Goal: Task Accomplishment & Management: Manage account settings

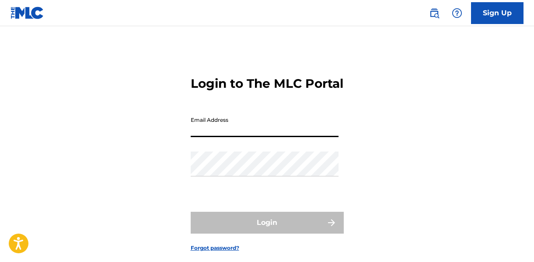
click at [251, 137] on input "Email Address" at bounding box center [265, 124] width 148 height 25
type input "[PERSON_NAME][EMAIL_ADDRESS][PERSON_NAME][DOMAIN_NAME]"
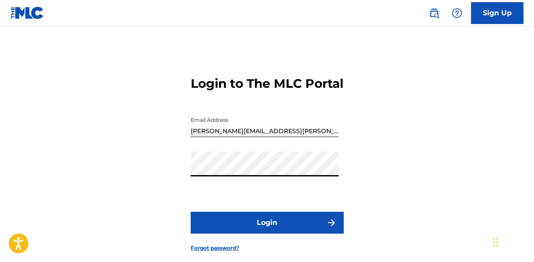
click at [270, 231] on button "Login" at bounding box center [267, 223] width 153 height 22
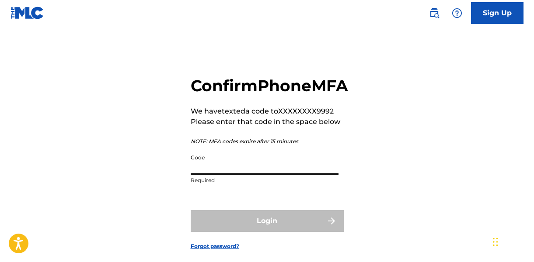
click at [249, 175] on input "Code" at bounding box center [265, 162] width 148 height 25
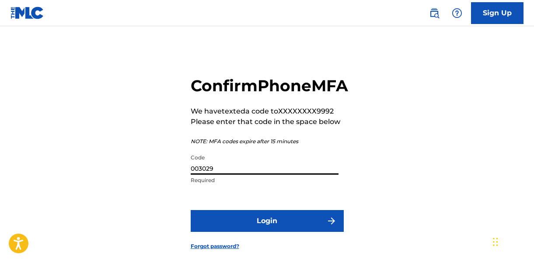
type input "003029"
click at [262, 232] on button "Login" at bounding box center [267, 221] width 153 height 22
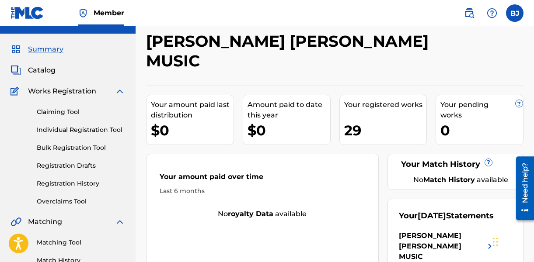
scroll to position [26, 0]
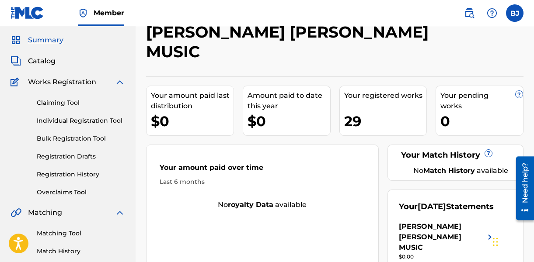
click at [72, 99] on link "Claiming Tool" at bounding box center [81, 102] width 88 height 9
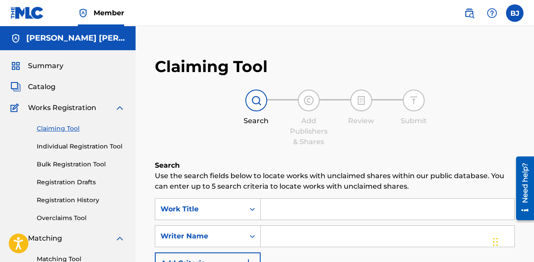
click at [307, 213] on input "Search Form" at bounding box center [388, 209] width 254 height 21
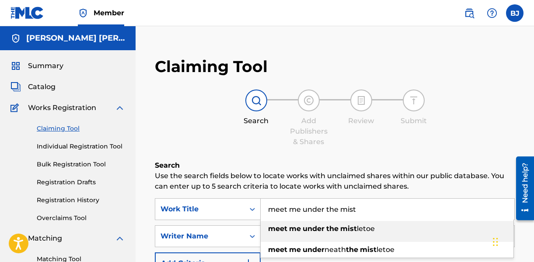
click at [316, 229] on strong "under" at bounding box center [314, 229] width 22 height 8
type input "meet me under the mistletoe"
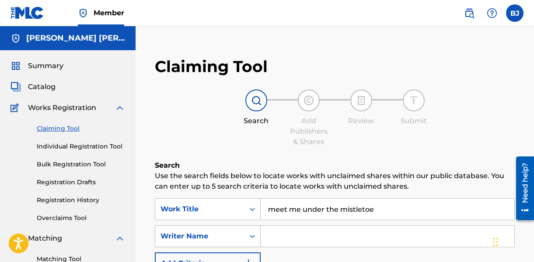
click at [254, 239] on icon "Search Form" at bounding box center [252, 236] width 9 height 9
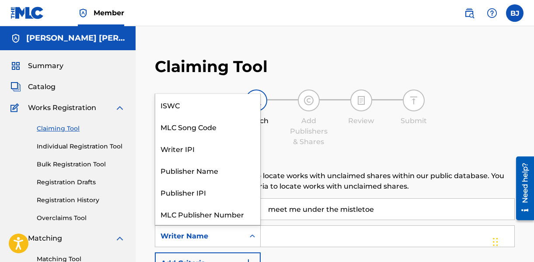
scroll to position [22, 0]
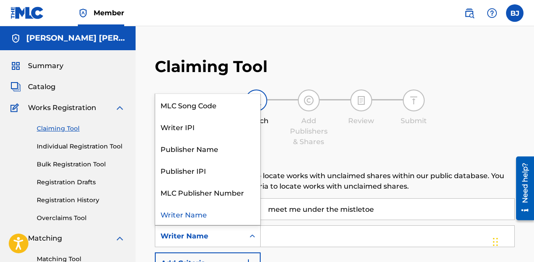
click at [285, 233] on input "Search Form" at bounding box center [388, 236] width 254 height 21
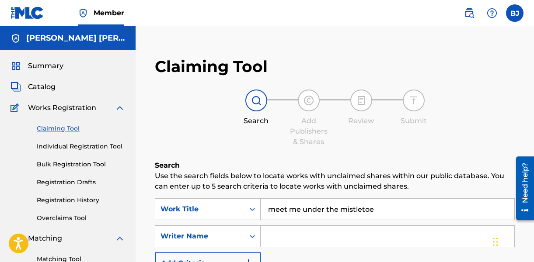
type input "J"
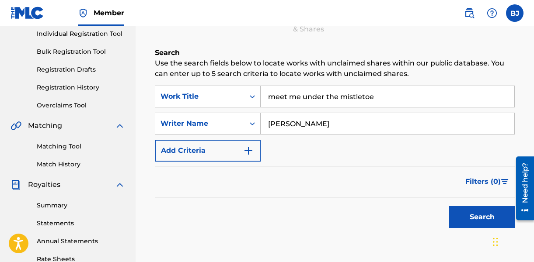
scroll to position [114, 0]
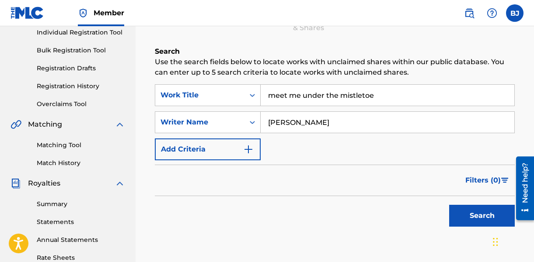
type input "[PERSON_NAME]"
click at [492, 218] on button "Search" at bounding box center [482, 216] width 66 height 22
drag, startPoint x: 323, startPoint y: 122, endPoint x: 247, endPoint y: 120, distance: 76.1
click at [247, 120] on div "SearchWithCriteriafed0462e-be25-4221-8910-0062dd9fe0c9 Writer Name [PERSON_NAME]" at bounding box center [335, 123] width 360 height 22
click at [462, 210] on button "Search" at bounding box center [482, 216] width 66 height 22
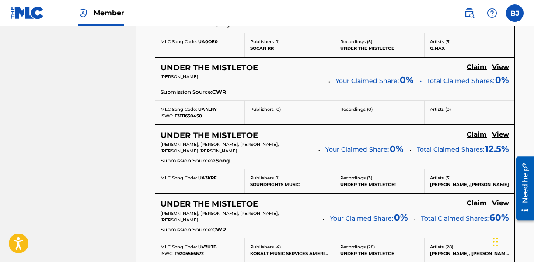
scroll to position [907, 0]
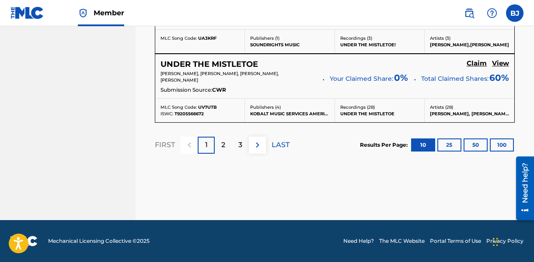
click at [228, 147] on div "2" at bounding box center [223, 145] width 17 height 17
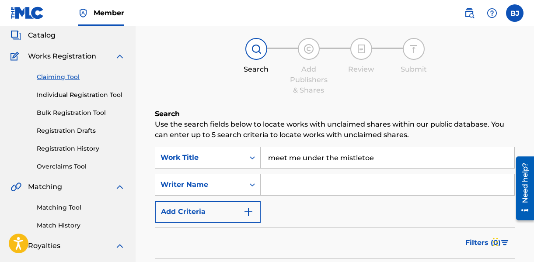
scroll to position [60, 0]
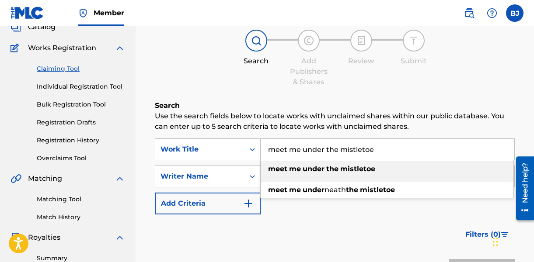
click at [373, 147] on input "meet me under the mistletoe" at bounding box center [388, 149] width 254 height 21
drag, startPoint x: 373, startPoint y: 147, endPoint x: 264, endPoint y: 138, distance: 109.2
click at [264, 139] on div "meet me under the mistletoe meet me under the mistletoe meet me under neath the…" at bounding box center [388, 150] width 254 height 22
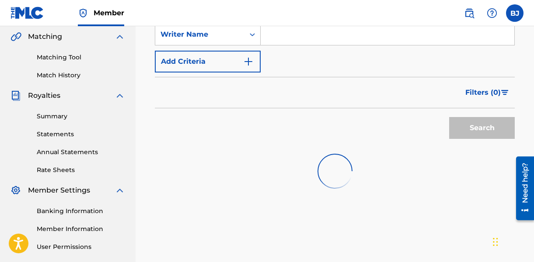
scroll to position [203, 0]
type input "going for the gold"
click at [283, 32] on input "Search Form" at bounding box center [388, 34] width 254 height 21
type input "[PERSON_NAME]"
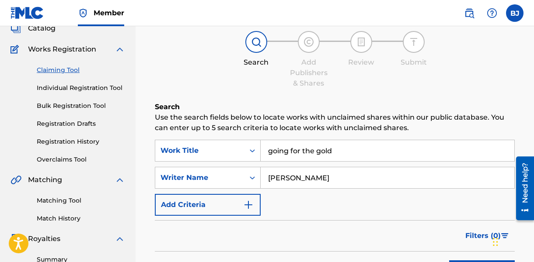
scroll to position [49, 0]
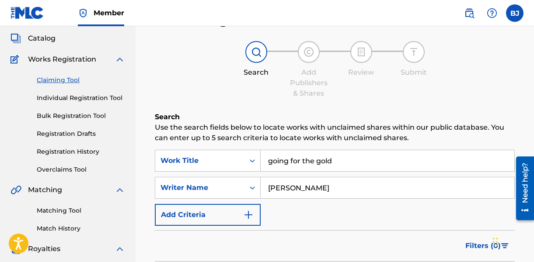
click at [77, 201] on div "Matching Tool Match History" at bounding box center [67, 215] width 115 height 38
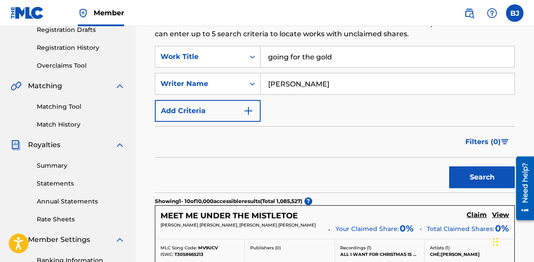
scroll to position [152, 0]
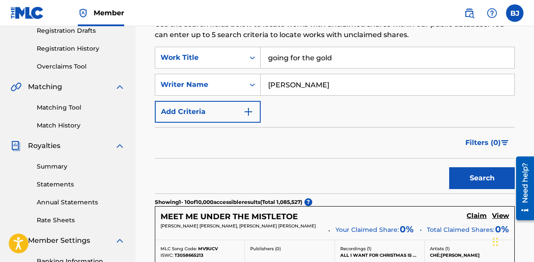
click at [61, 107] on link "Matching Tool" at bounding box center [81, 107] width 88 height 9
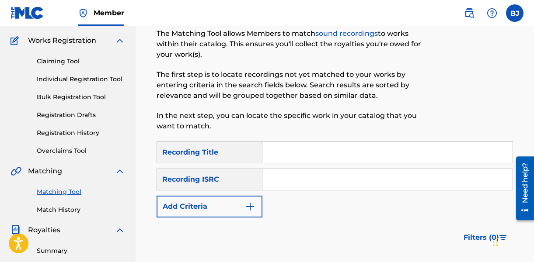
scroll to position [82, 0]
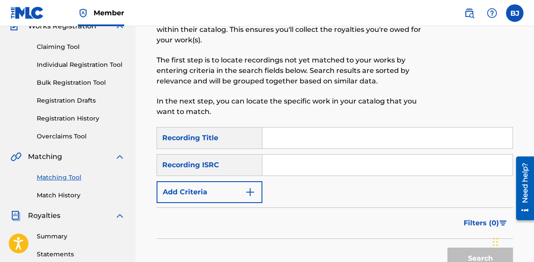
click at [296, 148] on input "Search Form" at bounding box center [387, 138] width 250 height 21
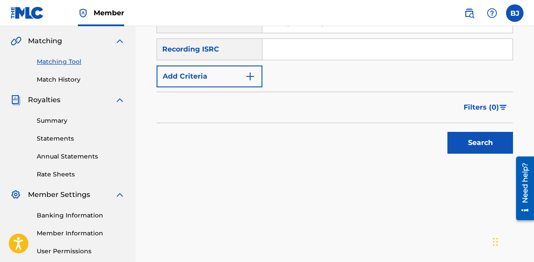
scroll to position [216, 0]
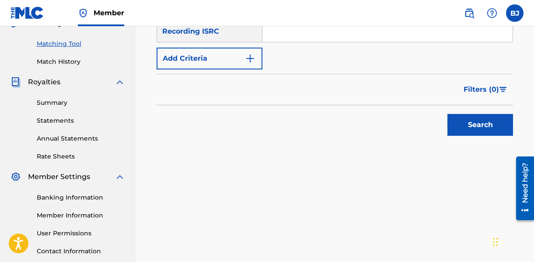
type input "Going For the gold"
click at [466, 125] on button "Search" at bounding box center [481, 125] width 66 height 22
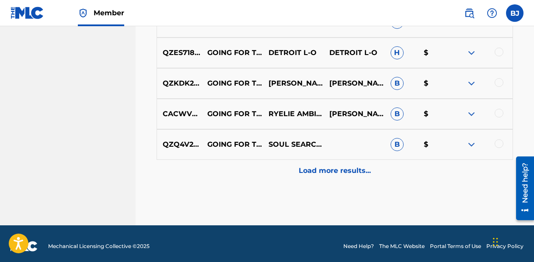
scroll to position [537, 0]
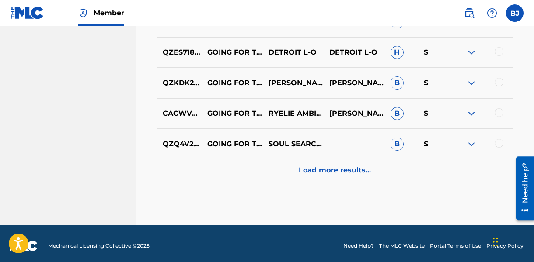
click at [352, 173] on p "Load more results..." at bounding box center [335, 170] width 72 height 10
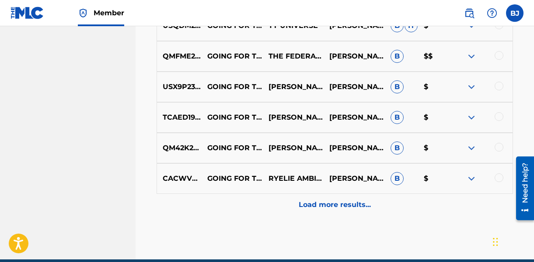
scroll to position [812, 0]
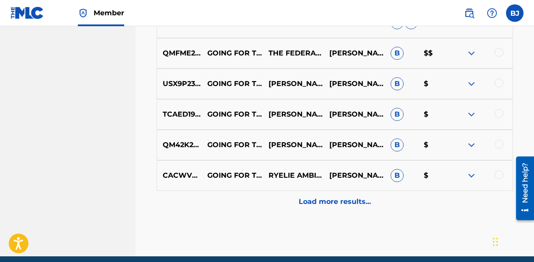
click at [362, 164] on div "CACWV2460449 GOING FOR THE GOLD RYELIE AMBITIOUS,[PERSON_NAME] [PERSON_NAME] B $" at bounding box center [335, 176] width 357 height 31
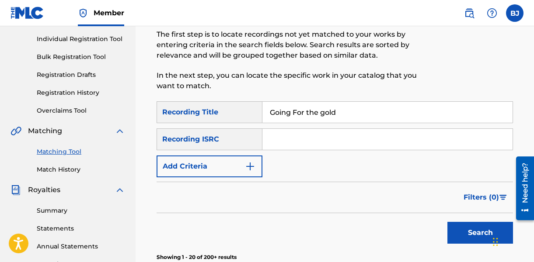
scroll to position [89, 0]
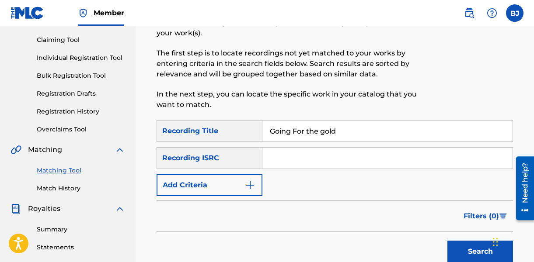
click at [65, 38] on link "Claiming Tool" at bounding box center [81, 39] width 88 height 9
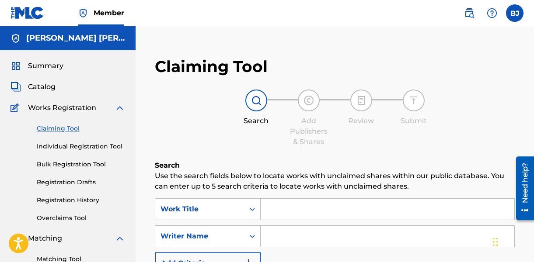
click at [297, 216] on input "Search Form" at bounding box center [388, 209] width 254 height 21
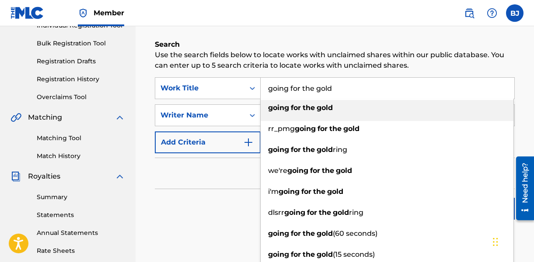
scroll to position [123, 0]
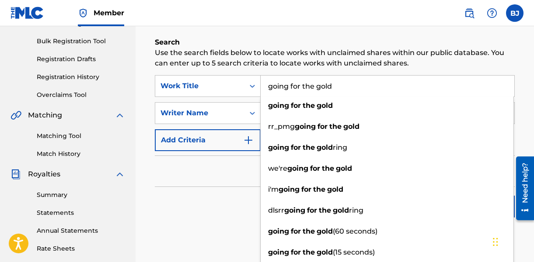
type input "going for the gold"
click at [192, 167] on div "Filters ( 0 )" at bounding box center [335, 171] width 360 height 31
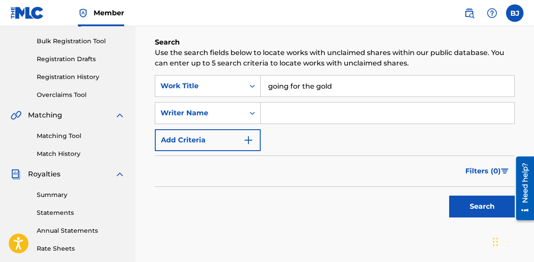
click at [273, 108] on input "Search Form" at bounding box center [388, 113] width 254 height 21
type input "[PERSON_NAME]"
click at [484, 211] on button "Search" at bounding box center [482, 207] width 66 height 22
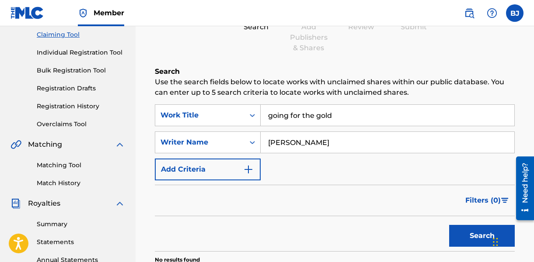
scroll to position [94, 0]
click at [68, 122] on link "Overclaims Tool" at bounding box center [81, 124] width 88 height 9
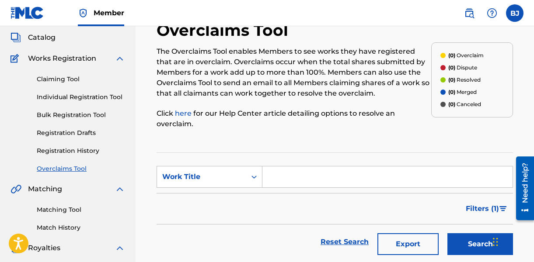
scroll to position [59, 0]
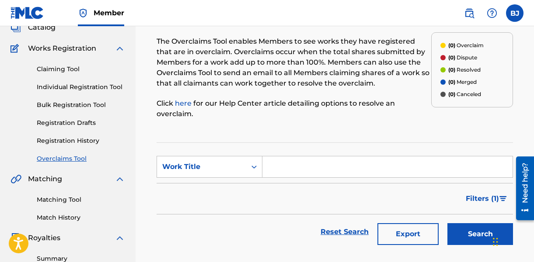
click at [274, 169] on input "Search Form" at bounding box center [387, 167] width 250 height 21
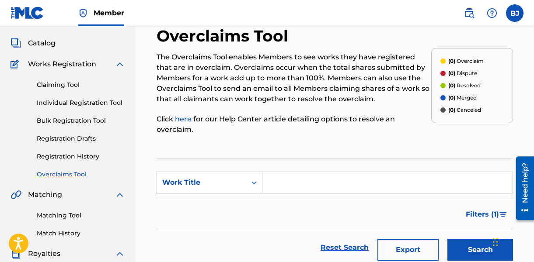
scroll to position [48, 0]
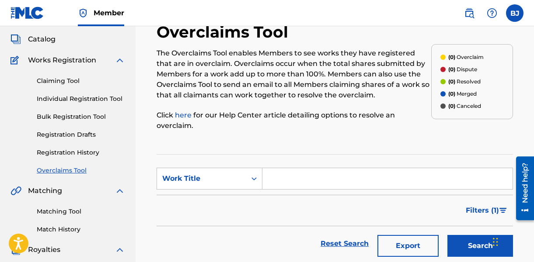
click at [80, 150] on link "Registration History" at bounding box center [81, 152] width 88 height 9
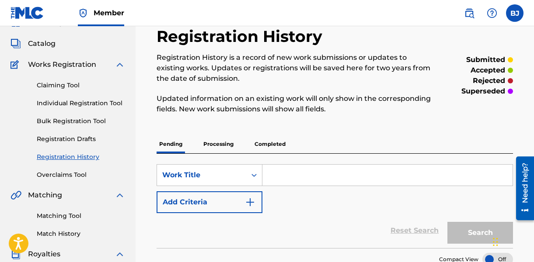
scroll to position [34, 0]
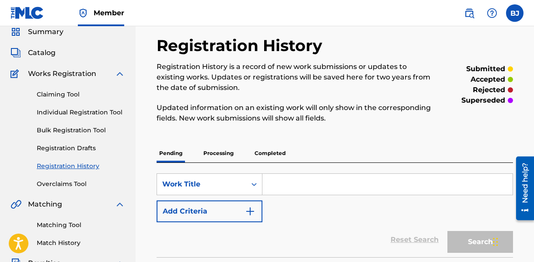
click at [53, 52] on span "Catalog" at bounding box center [42, 53] width 28 height 10
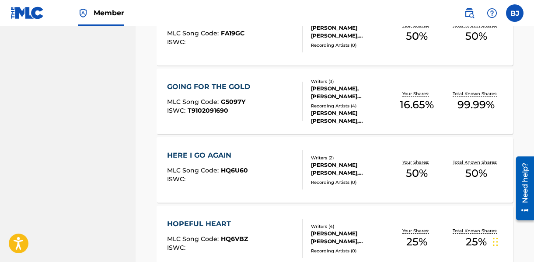
scroll to position [592, 0]
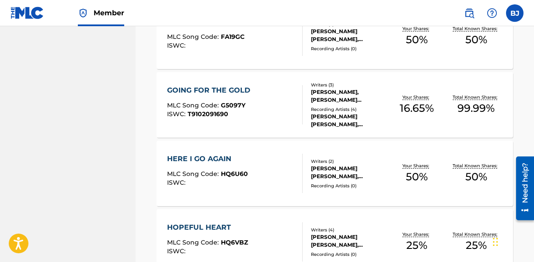
click at [229, 92] on div "GOING FOR THE GOLD" at bounding box center [210, 90] width 87 height 10
